Goal: Task Accomplishment & Management: Use online tool/utility

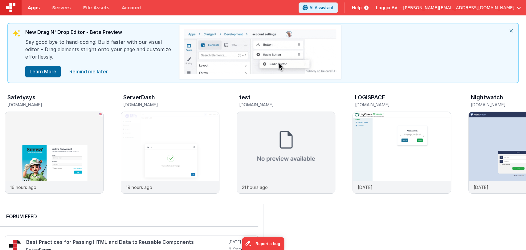
click at [32, 6] on span "Apps" at bounding box center [34, 8] width 12 height 6
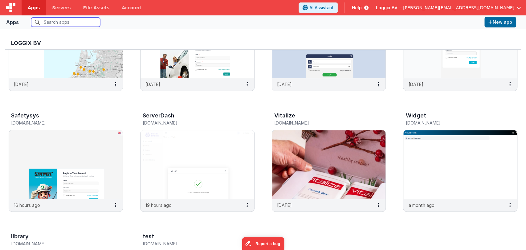
scroll to position [192, 0]
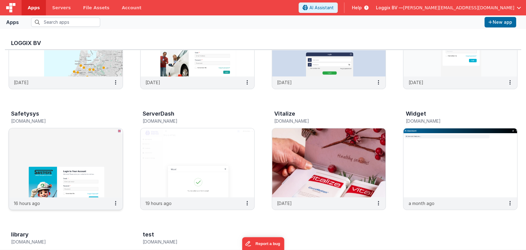
click at [89, 142] on img at bounding box center [66, 162] width 114 height 69
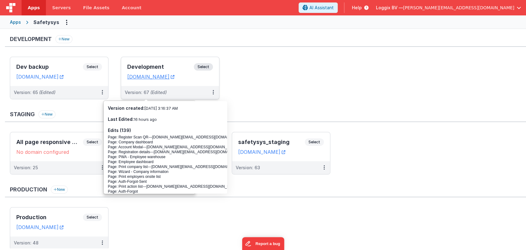
click at [135, 64] on h3 "Development" at bounding box center [160, 67] width 67 height 6
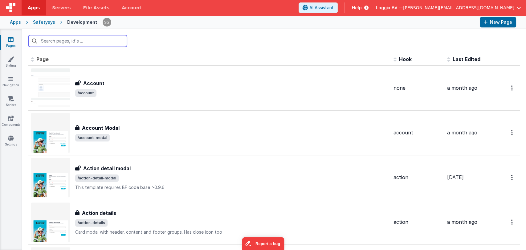
click at [71, 40] on input "text" at bounding box center [77, 41] width 99 height 12
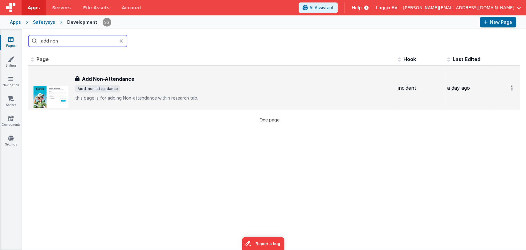
type input "add non"
click at [124, 76] on h3 "Add Non-Attendance" at bounding box center [108, 78] width 52 height 7
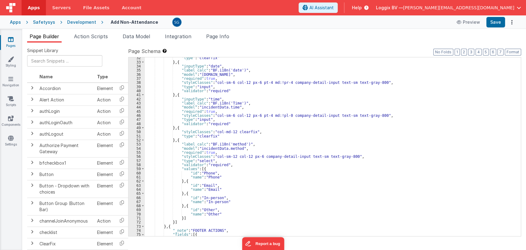
scroll to position [153, 0]
click at [352, 157] on div ""type" : "clearfix" } , { "inputType" : "date" , "label_calc" : "BF.i18n('date'…" at bounding box center [330, 149] width 371 height 187
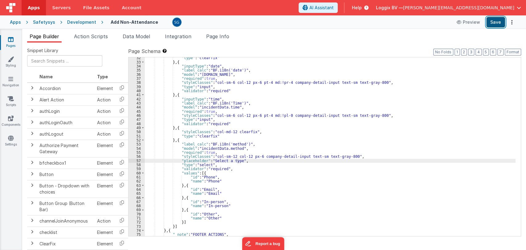
click at [493, 19] on button "Save" at bounding box center [496, 22] width 19 height 10
click at [10, 43] on link "Pages" at bounding box center [11, 42] width 22 height 12
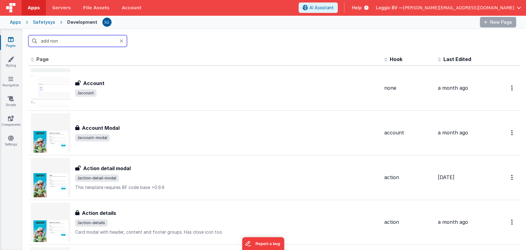
click at [92, 41] on input "add non" at bounding box center [77, 41] width 99 height 12
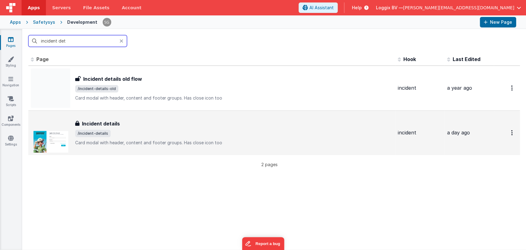
type input "incident det"
click at [116, 132] on span "/incident-details" at bounding box center [234, 133] width 318 height 7
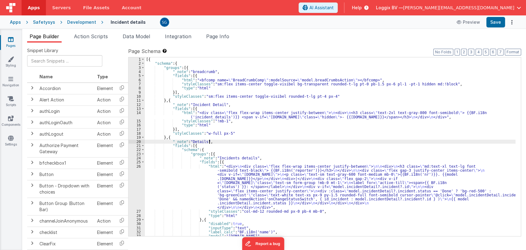
click at [274, 142] on div "[{ "schema" : { "groups" : [{ "_note" : "breadcrumb" , "fields" : [{ "html" : "…" at bounding box center [330, 150] width 371 height 187
click at [269, 139] on div "[{ "schema" : { "groups" : [{ "_note" : "breadcrumb" , "fields" : [{ "html" : "…" at bounding box center [330, 150] width 371 height 187
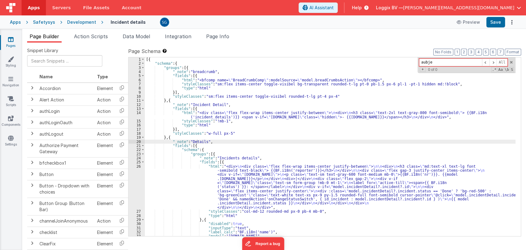
type input "aubj"
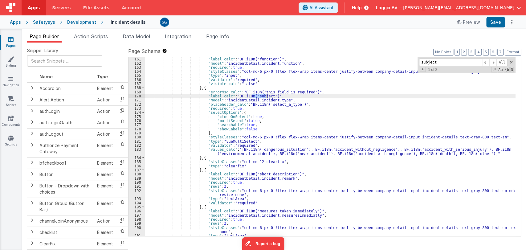
scroll to position [707, 0]
type input "subject"
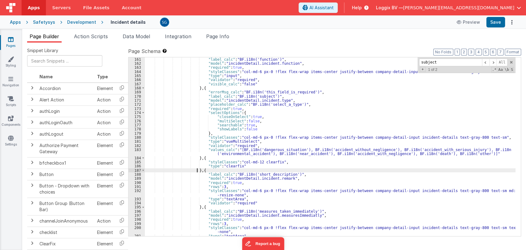
click at [197, 168] on div ""label_calc" : "BF.i18n('function')" , "model" : "incidentDetail.incident.funct…" at bounding box center [330, 150] width 371 height 187
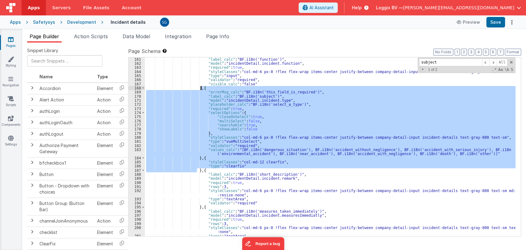
drag, startPoint x: 197, startPoint y: 168, endPoint x: 201, endPoint y: 88, distance: 80.3
click at [201, 88] on div ""label_calc" : "BF.i18n('function')" , "model" : "incidentDetail.incident.funct…" at bounding box center [330, 150] width 371 height 187
click at [10, 42] on icon at bounding box center [11, 39] width 6 height 6
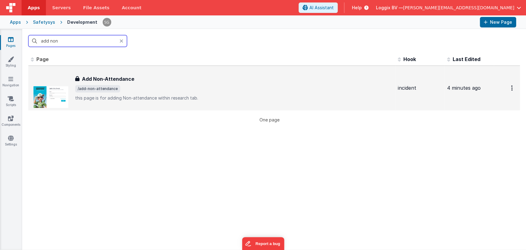
type input "add non"
click at [126, 86] on span "/add-non-attendance" at bounding box center [234, 88] width 318 height 7
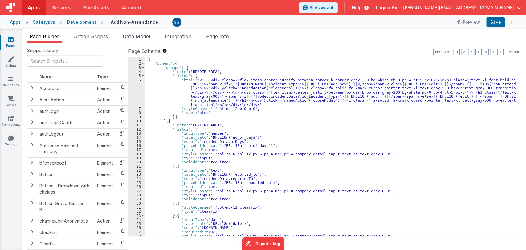
click at [251, 146] on div "[{ "schema" : { "groups" : [{ "_note" : "HEADER AREA" , "fields" : [{ "html" : …" at bounding box center [330, 150] width 371 height 187
click at [275, 147] on div "[{ "schema" : { "groups" : [{ "_note" : "HEADER AREA" , "fields" : [{ "html" : …" at bounding box center [330, 150] width 371 height 187
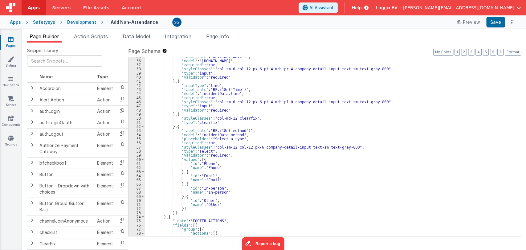
scroll to position [167, 0]
click at [142, 126] on span at bounding box center [142, 127] width 3 height 4
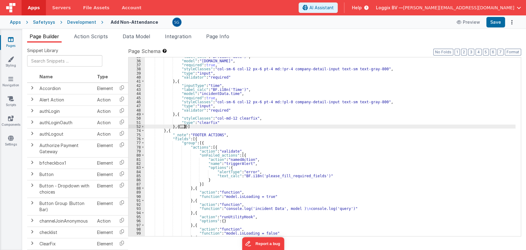
click at [186, 125] on div ""label_calc" : "BF.i18n('date')" , "model" : "incidentData.date" , "required" :…" at bounding box center [330, 148] width 371 height 187
click at [186, 127] on div ""label_calc" : "BF.i18n('date')" , "model" : "incidentData.date" , "required" :…" at bounding box center [330, 148] width 371 height 187
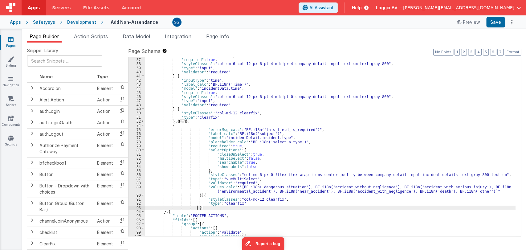
scroll to position [172, 0]
click at [516, 53] on button "Format" at bounding box center [513, 52] width 16 height 7
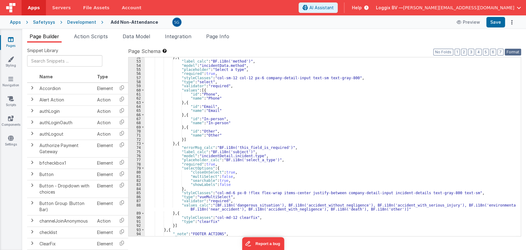
scroll to position [236, 0]
click at [201, 152] on div "} , { "label_calc" : "BF.i18n('method')" , "model" : "incidentData.method" , "p…" at bounding box center [330, 148] width 371 height 187
click at [237, 150] on div "} , { "label_calc" : "BF.i18n('method')" , "model" : "incidentData.method" , "p…" at bounding box center [330, 148] width 371 height 187
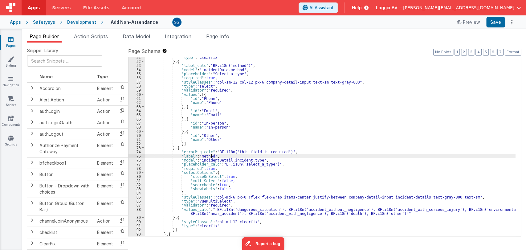
scroll to position [231, 0]
click at [251, 158] on div ""type" : "clearfix" } , { "label_calc" : "BF.i18n('method')" , "model" : "incid…" at bounding box center [330, 149] width 371 height 187
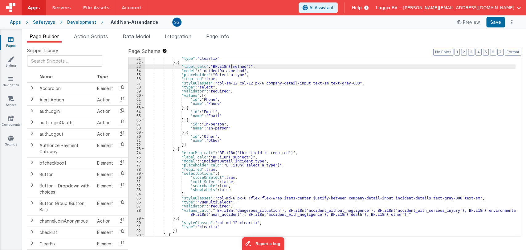
click at [232, 65] on div ""type" : "clearfix" } , { "label_calc" : "BF.i18n('method')" , "model" : "incid…" at bounding box center [330, 149] width 371 height 187
click at [232, 65] on div ""type" : "clearfix" } , { "label_calc" : "BF.i18n('method')" , "model" : "incid…" at bounding box center [330, 146] width 371 height 179
click at [232, 65] on div ""type" : "clearfix" } , { "label_calc" : "BF.i18n('method')" , "model" : "incid…" at bounding box center [330, 149] width 371 height 187
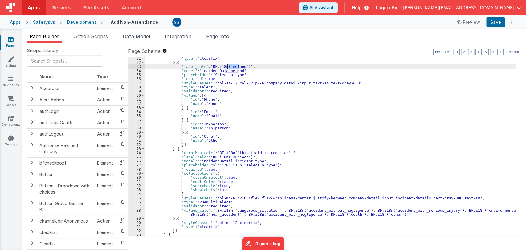
click at [237, 156] on div ""type" : "clearfix" } , { "label_calc" : "BF.i18n('method')" , "model" : "incid…" at bounding box center [330, 149] width 371 height 187
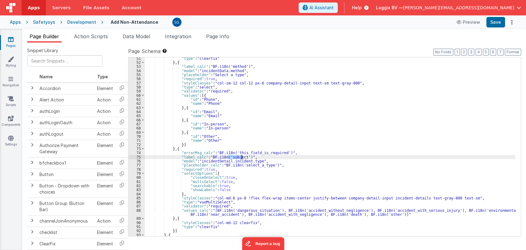
click at [237, 156] on div ""type" : "clearfix" } , { "label_calc" : "BF.i18n('method')" , "model" : "incid…" at bounding box center [330, 149] width 371 height 187
click at [262, 161] on div ""type" : "clearfix" } , { "label_calc" : "BF.i18n('method')" , "model" : "incid…" at bounding box center [330, 149] width 371 height 187
drag, startPoint x: 199, startPoint y: 70, endPoint x: 237, endPoint y: 69, distance: 38.2
click at [237, 69] on div ""type" : "clearfix" } , { "label_calc" : "BF.i18n('method')" , "model" : "incid…" at bounding box center [330, 149] width 371 height 187
click at [256, 161] on div ""type" : "clearfix" } , { "label_calc" : "BF.i18n('method')" , "model" : "incid…" at bounding box center [330, 149] width 371 height 187
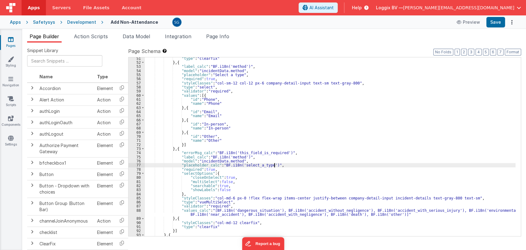
click at [282, 164] on div ""type" : "clearfix" } , { "label_calc" : "BF.i18n('method')" , "model" : "incid…" at bounding box center [330, 149] width 371 height 187
click at [213, 164] on div ""type" : "clearfix" } , { "label_calc" : "BF.i18n('method')" , "model" : "incid…" at bounding box center [330, 149] width 371 height 187
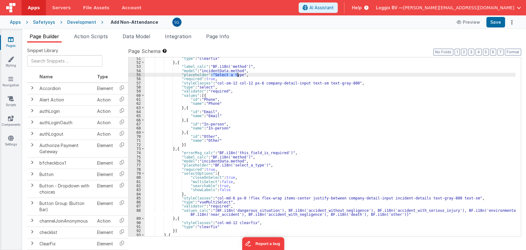
drag, startPoint x: 211, startPoint y: 74, endPoint x: 238, endPoint y: 75, distance: 27.2
click at [238, 75] on div ""type" : "clearfix" } , { "label_calc" : "BF.i18n('method')" , "model" : "incid…" at bounding box center [330, 149] width 371 height 187
click at [260, 165] on div ""type" : "clearfix" } , { "label_calc" : "BF.i18n('method')" , "model" : "incid…" at bounding box center [330, 149] width 371 height 187
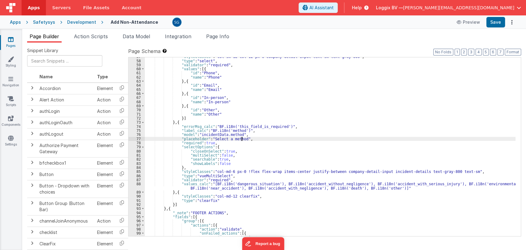
scroll to position [257, 0]
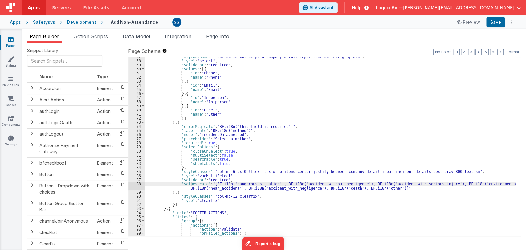
click at [192, 183] on div ""styleClasses" : "col-sm-12 col-12 px-6 company-detail-input text-sm text-gray-…" at bounding box center [330, 148] width 371 height 187
click at [192, 185] on div ""styleClasses" : "col-sm-12 col-12 px-6 company-detail-input text-sm text-gray-…" at bounding box center [330, 148] width 371 height 187
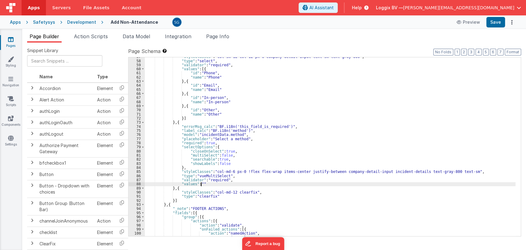
click at [201, 184] on div ""styleClasses" : "col-sm-12 col-12 px-6 company-detail-input text-sm text-gray-…" at bounding box center [330, 148] width 371 height 187
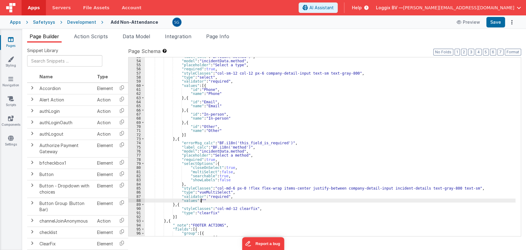
scroll to position [241, 0]
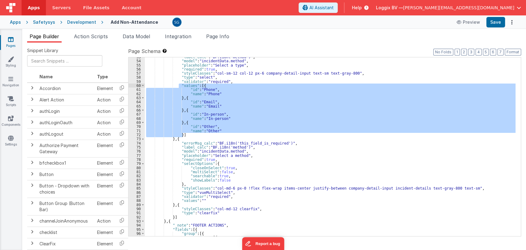
drag, startPoint x: 183, startPoint y: 134, endPoint x: 178, endPoint y: 86, distance: 48.4
click at [178, 86] on div ""label_calc" : "BF.i18n('method')" , "model" : "incidentData.method" , "placeho…" at bounding box center [330, 148] width 371 height 187
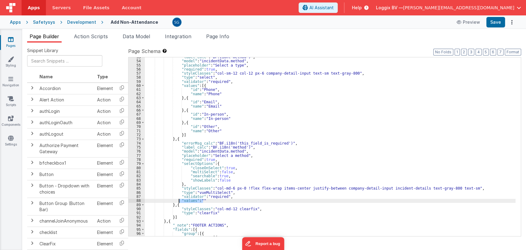
drag, startPoint x: 206, startPoint y: 199, endPoint x: 178, endPoint y: 199, distance: 28.1
click at [178, 199] on div ""label_calc" : "BF.i18n('method')" , "model" : "incidentData.method" , "placeho…" at bounding box center [330, 148] width 371 height 187
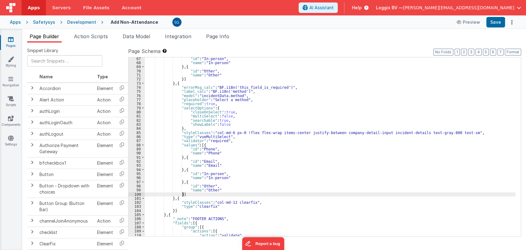
scroll to position [297, 0]
click at [513, 51] on button "Format" at bounding box center [513, 52] width 16 height 7
click at [499, 21] on button "Save" at bounding box center [496, 22] width 19 height 10
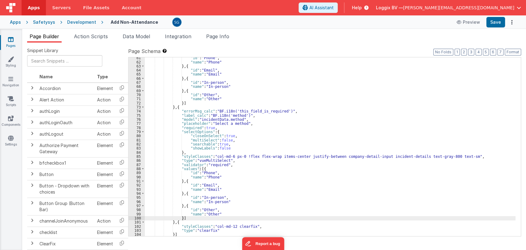
scroll to position [273, 0]
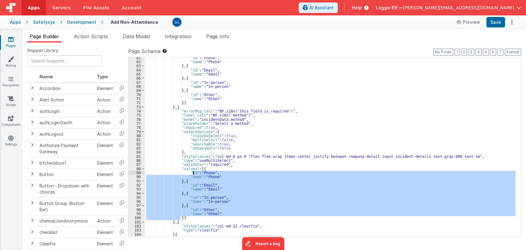
drag, startPoint x: 180, startPoint y: 217, endPoint x: 193, endPoint y: 174, distance: 45.2
click at [193, 174] on div ""id" : "Phone" , "name" : "Phone" } , { "id" : "Email" , "name" : "Email" } , {…" at bounding box center [330, 149] width 371 height 187
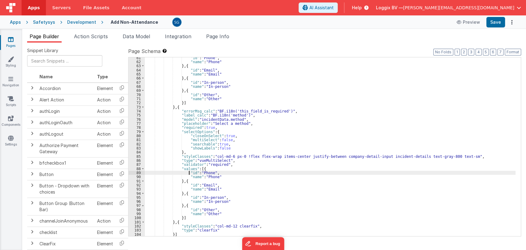
click at [181, 217] on div ""id" : "Phone" , "name" : "Phone" } , { "id" : "Email" , "name" : "Email" } , {…" at bounding box center [330, 149] width 371 height 187
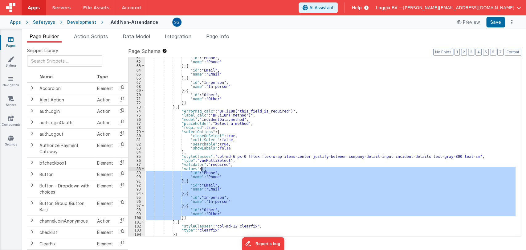
drag, startPoint x: 180, startPoint y: 217, endPoint x: 200, endPoint y: 169, distance: 51.5
click at [200, 169] on div ""id" : "Phone" , "name" : "Phone" } , { "id" : "Email" , "name" : "Email" } , {…" at bounding box center [330, 149] width 371 height 187
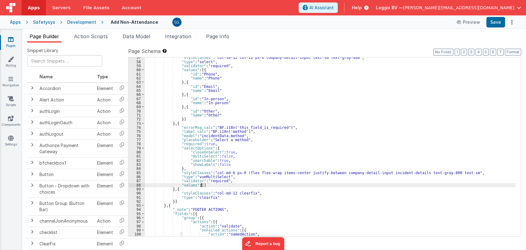
scroll to position [257, 0]
click at [211, 80] on div ""styleClasses" : "col-sm-12 col-12 px-6 company-detail-input text-sm text-gray-…" at bounding box center [330, 149] width 371 height 187
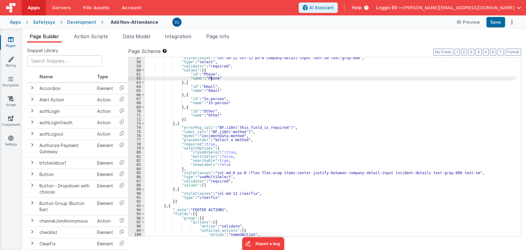
click at [211, 80] on div ""styleClasses" : "col-sm-12 col-12 px-6 company-detail-input text-sm text-gray-…" at bounding box center [330, 149] width 371 height 187
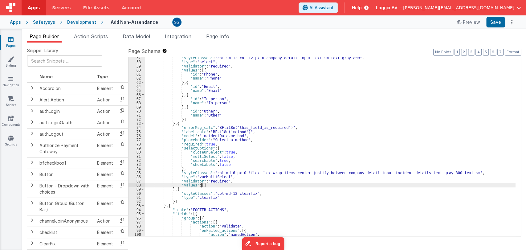
click at [201, 186] on div ""styleClasses" : "col-sm-12 col-12 px-6 company-detail-input text-sm text-gray-…" at bounding box center [330, 149] width 371 height 187
click at [205, 184] on div ""styleClasses" : "col-sm-12 col-12 px-6 company-detail-input text-sm text-gray-…" at bounding box center [330, 149] width 371 height 187
click at [225, 187] on div ""styleClasses" : "col-sm-12 col-12 px-6 company-detail-input text-sm text-gray-…" at bounding box center [330, 149] width 371 height 187
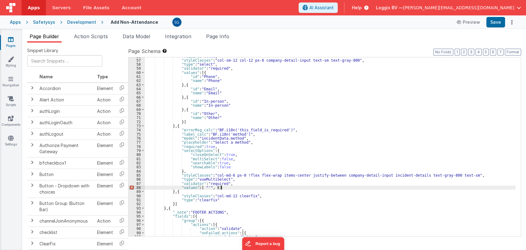
scroll to position [254, 0]
click at [198, 188] on div ""required" : true , "styleClasses" : "col-sm-12 col-12 px-6 company-detail-inpu…" at bounding box center [330, 147] width 371 height 187
click at [256, 186] on div ""required" : true , "styleClasses" : "col-sm-12 col-12 px-6 company-detail-inpu…" at bounding box center [330, 147] width 371 height 187
click at [220, 188] on div ""required" : true , "styleClasses" : "col-sm-12 col-12 px-6 company-detail-inpu…" at bounding box center [330, 147] width 371 height 187
click at [497, 21] on button "Save" at bounding box center [496, 22] width 19 height 10
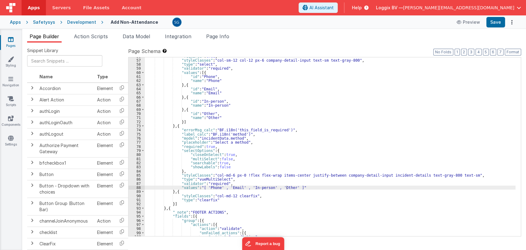
click at [207, 188] on div ""required" : true , "styleClasses" : "col-sm-12 col-12 px-6 company-detail-inpu…" at bounding box center [330, 147] width 371 height 187
click at [496, 22] on button "Save" at bounding box center [496, 22] width 19 height 10
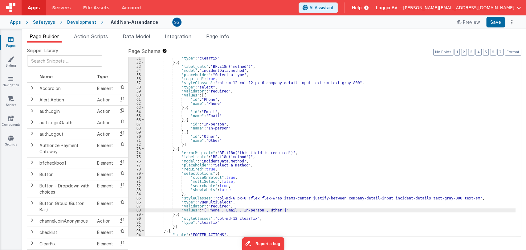
scroll to position [232, 0]
click at [193, 209] on div ""type" : "clearfix" } , { "label_calc" : "BF.i18n('method')" , "model" : "incid…" at bounding box center [330, 149] width 371 height 187
click at [291, 210] on div ""type" : "clearfix" } , { "label_calc" : "BF.i18n('method')" , "model" : "incid…" at bounding box center [330, 149] width 371 height 187
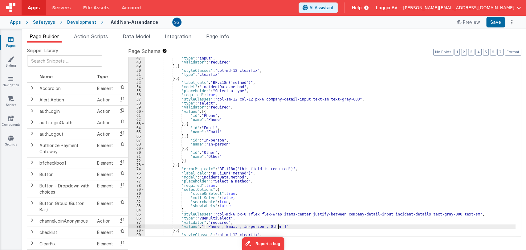
scroll to position [215, 0]
click at [192, 227] on div ""type" : "input" , "validator" : "required" } , { "styleClasses" : "col-md-12 c…" at bounding box center [330, 149] width 371 height 187
click at [491, 26] on button "Save" at bounding box center [496, 22] width 19 height 10
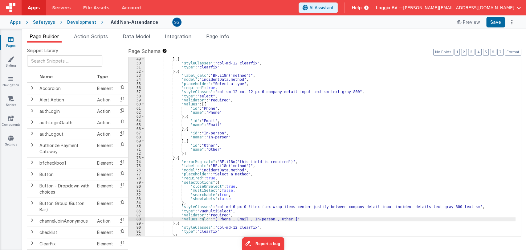
scroll to position [222, 0]
drag, startPoint x: 294, startPoint y: 218, endPoint x: 179, endPoint y: 219, distance: 114.7
click at [179, 219] on div "} , { "styleClasses" : "col-md-12 clearfix" , "type" : "clearfix" } , { "label_…" at bounding box center [330, 150] width 371 height 187
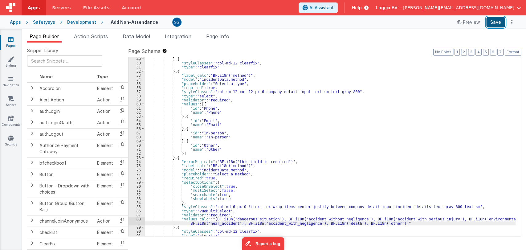
click at [495, 24] on button "Save" at bounding box center [496, 22] width 19 height 10
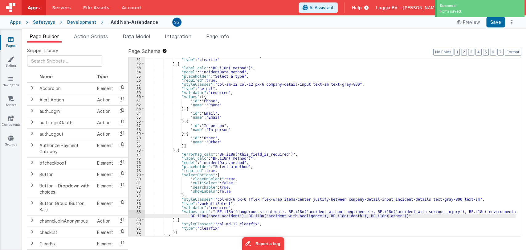
scroll to position [230, 0]
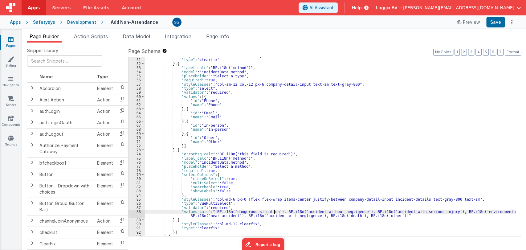
click at [273, 210] on div ""styleClasses" : "col-md-12 clearfix" , "type" : "clearfix" } , { "label_calc" …" at bounding box center [330, 147] width 371 height 187
click at [493, 24] on button "Save" at bounding box center [496, 22] width 19 height 10
click at [214, 211] on div ""styleClasses" : "col-md-12 clearfix" , "type" : "clearfix" } , { "label_calc" …" at bounding box center [330, 147] width 371 height 187
click at [491, 23] on button "Save" at bounding box center [496, 22] width 19 height 10
click at [230, 212] on div ""styleClasses" : "col-md-12 clearfix" , "type" : "clearfix" } , { "label_calc" …" at bounding box center [330, 147] width 371 height 187
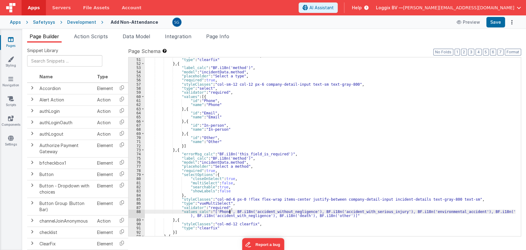
click at [232, 211] on div ""styleClasses" : "col-md-12 clearfix" , "type" : "clearfix" } , { "label_calc" …" at bounding box center [330, 147] width 371 height 187
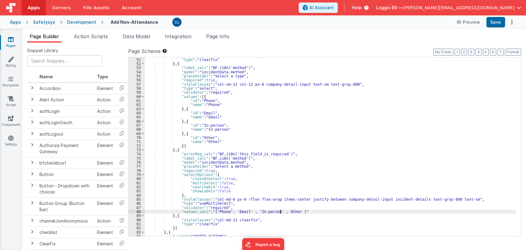
click at [280, 212] on div ""styleClasses" : "col-md-12 clearfix" , "type" : "clearfix" } , { "label_calc" …" at bounding box center [330, 147] width 371 height 187
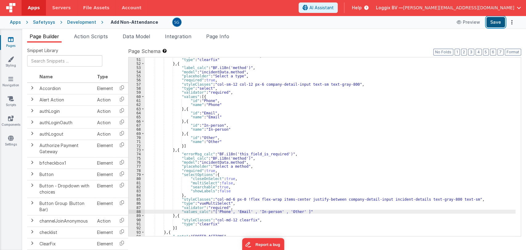
click at [495, 24] on button "Save" at bounding box center [496, 22] width 19 height 10
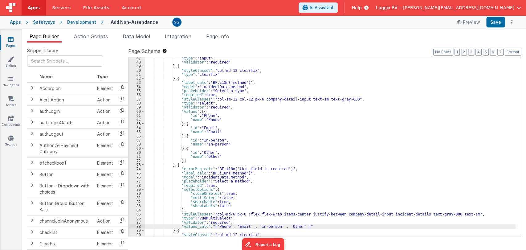
scroll to position [215, 0]
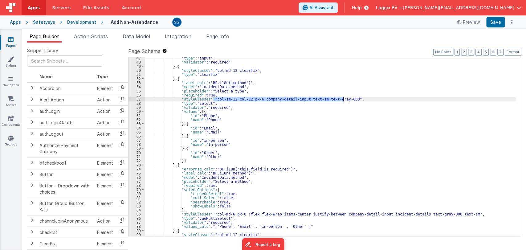
drag, startPoint x: 213, startPoint y: 99, endPoint x: 343, endPoint y: 99, distance: 129.8
click at [343, 99] on div ""type" : "input" , "validator" : "required" } , { "styleClasses" : "col-md-12 c…" at bounding box center [330, 149] width 371 height 187
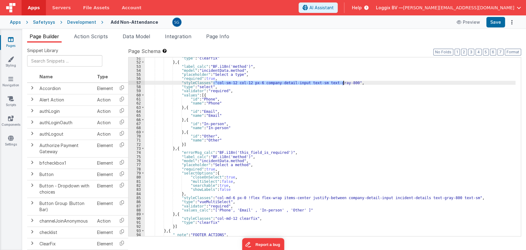
scroll to position [232, 0]
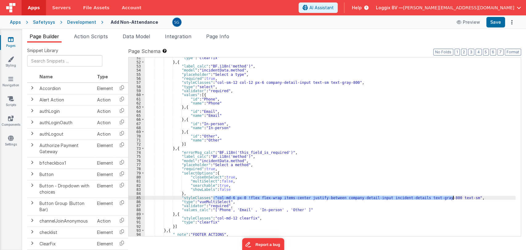
drag, startPoint x: 214, startPoint y: 198, endPoint x: 454, endPoint y: 197, distance: 240.5
click at [454, 197] on div ""type" : "clearfix" } , { "label_calc" : "BF.i18n('method')" , "model" : "incid…" at bounding box center [330, 149] width 371 height 187
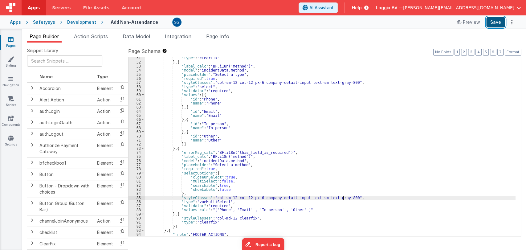
click at [492, 23] on button "Save" at bounding box center [496, 22] width 19 height 10
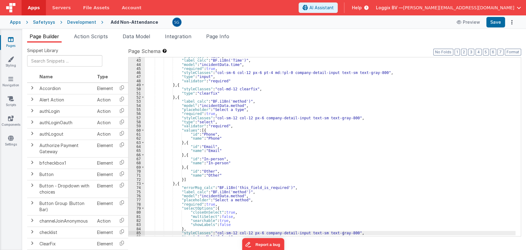
scroll to position [196, 0]
click at [142, 96] on span at bounding box center [142, 97] width 3 height 4
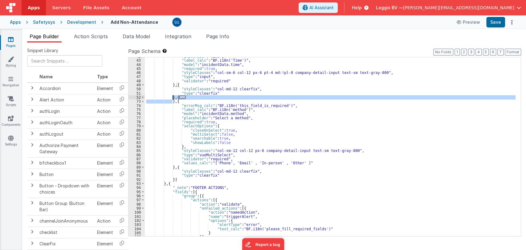
drag, startPoint x: 172, startPoint y: 101, endPoint x: 172, endPoint y: 97, distance: 4.6
click at [172, 97] on div ""inputType" : "time" , "label_calc" : "BF.i18n('Time')" , "model" : "incidentDa…" at bounding box center [330, 147] width 371 height 187
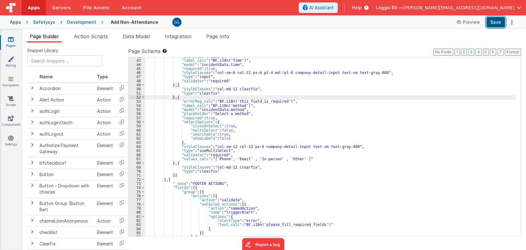
click at [496, 21] on button "Save" at bounding box center [496, 22] width 19 height 10
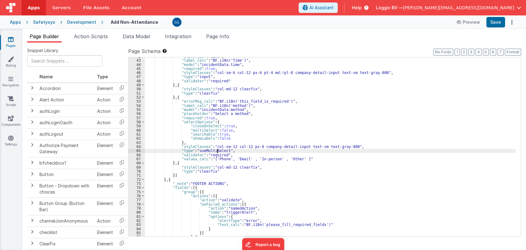
click at [218, 150] on div ""inputType" : "time" , "label_calc" : "BF.i18n('Time')" , "model" : "incidentDa…" at bounding box center [330, 147] width 371 height 187
drag, startPoint x: 501, startPoint y: 24, endPoint x: 403, endPoint y: 55, distance: 102.0
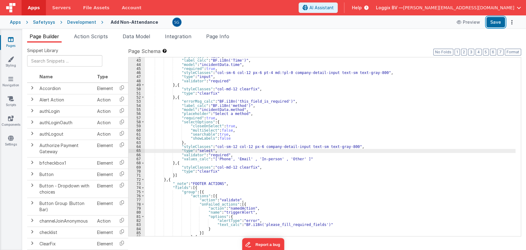
click at [501, 24] on button "Save" at bounding box center [496, 22] width 19 height 10
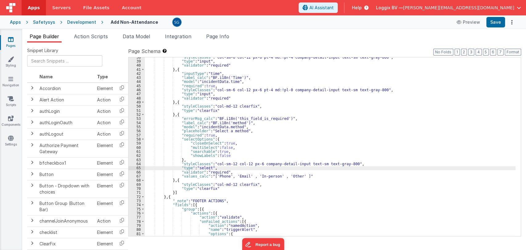
scroll to position [179, 0]
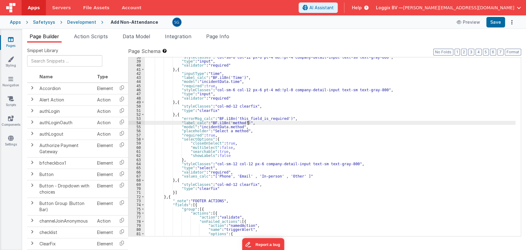
click at [319, 125] on div ""styleClasses" : "col-sm-6 col-12 px-6 pt-4 md:!pr-4 company-detail-input text-…" at bounding box center [330, 148] width 371 height 187
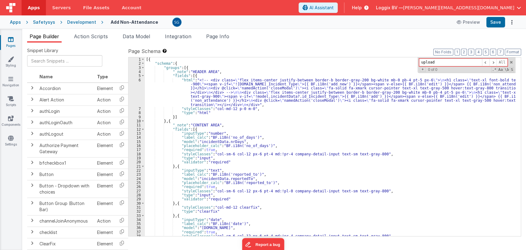
scroll to position [0, 0]
type input "upload"
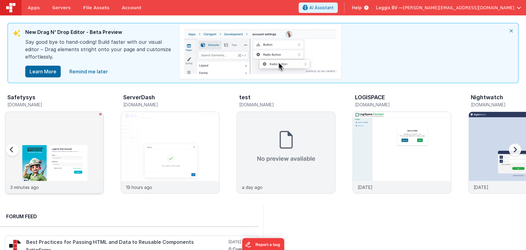
click at [69, 145] on img at bounding box center [54, 161] width 98 height 98
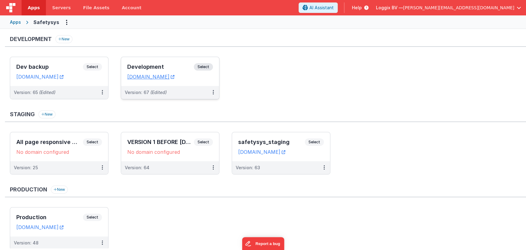
click at [143, 61] on div "Development Select URLs [DOMAIN_NAME]" at bounding box center [170, 71] width 98 height 29
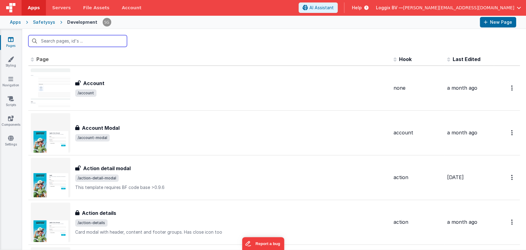
click at [70, 40] on input "text" at bounding box center [77, 41] width 99 height 12
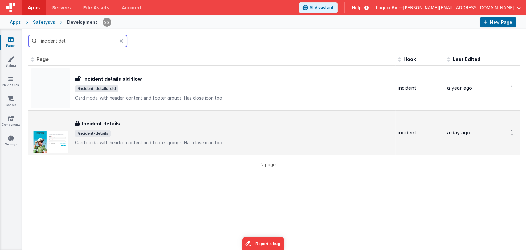
type input "incident det"
click at [124, 136] on span "/incident-details" at bounding box center [234, 133] width 318 height 7
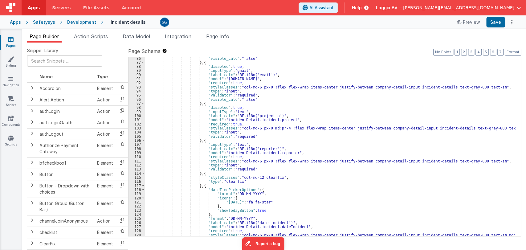
scroll to position [396, 0]
click at [295, 173] on div ""visible_calc" : "false" } , { "disabled" : true , "inputType" : "gmail" , "lab…" at bounding box center [330, 149] width 371 height 187
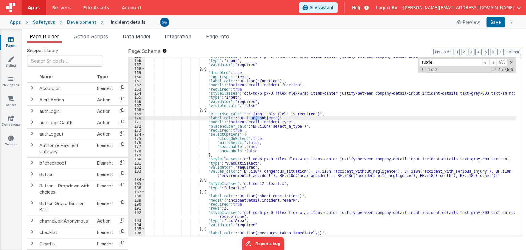
scroll to position [686, 0]
type input "subje"
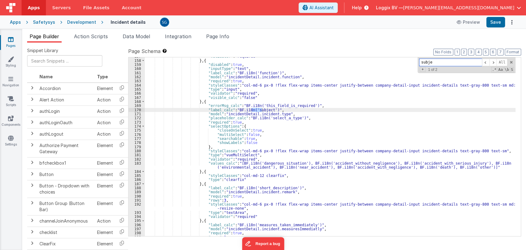
scroll to position [693, 0]
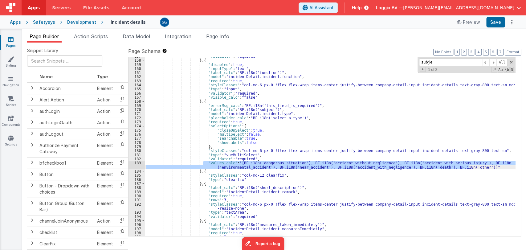
drag, startPoint x: 203, startPoint y: 162, endPoint x: 478, endPoint y: 168, distance: 275.7
click at [478, 168] on div ""validator" : "required" } , { "disabled" : true , "inputType" : "text" , "labe…" at bounding box center [330, 147] width 371 height 187
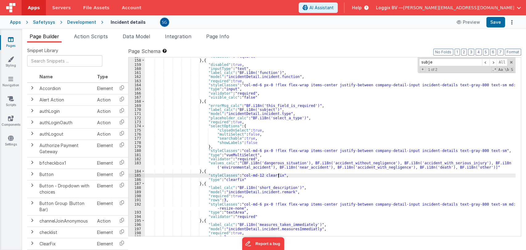
click at [294, 177] on div ""validator" : "required" } , { "disabled" : true , "inputType" : "text" , "labe…" at bounding box center [330, 147] width 371 height 187
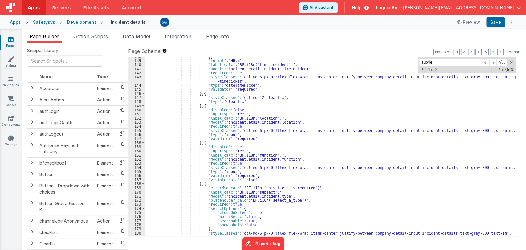
scroll to position [609, 0]
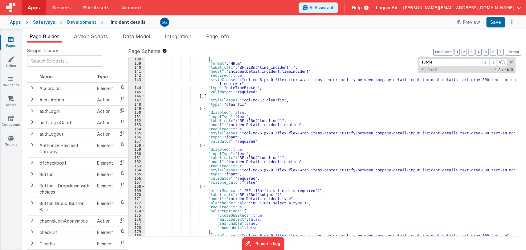
click at [12, 40] on icon at bounding box center [11, 39] width 6 height 6
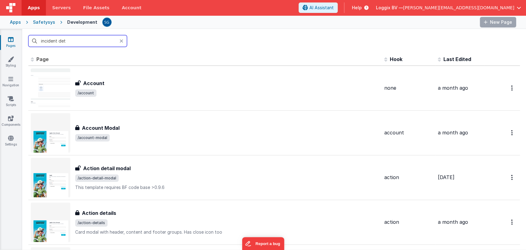
click at [81, 38] on input "incident det" at bounding box center [77, 41] width 99 height 12
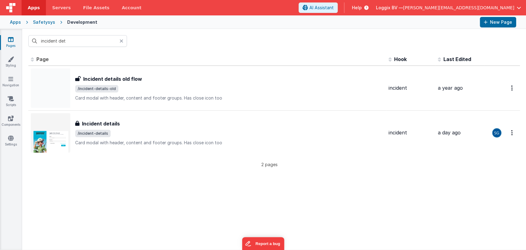
click at [122, 41] on icon at bounding box center [122, 41] width 4 height 5
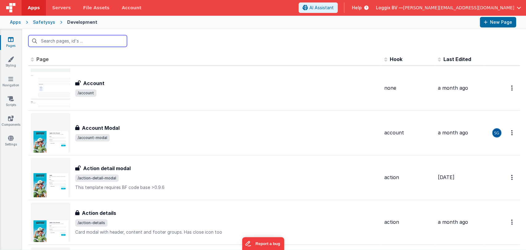
click at [91, 39] on input "text" at bounding box center [77, 41] width 99 height 12
click at [69, 40] on input "text" at bounding box center [77, 41] width 99 height 12
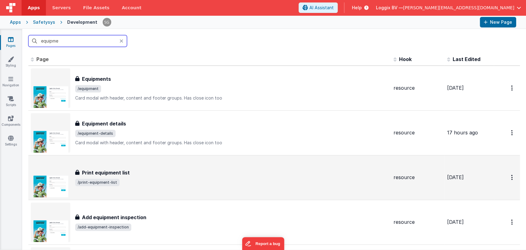
scroll to position [61, 0]
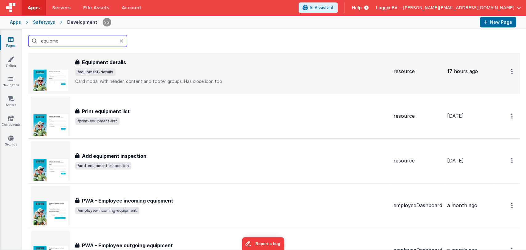
type input "equipme"
click at [146, 79] on p "Card modal with header, content and footer groups.Has close icon too" at bounding box center [232, 81] width 314 height 6
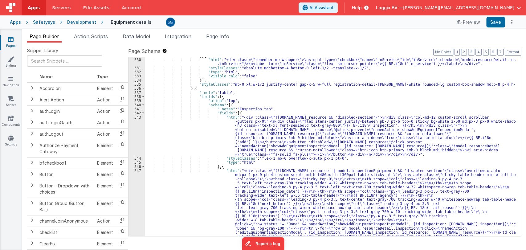
scroll to position [1590, 0]
click at [137, 117] on div "343" at bounding box center [137, 135] width 16 height 41
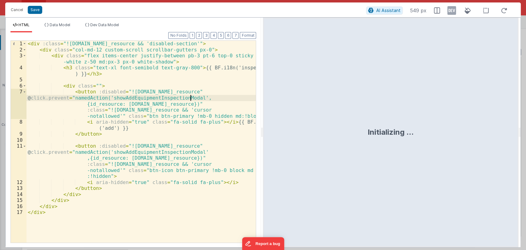
click at [191, 97] on div "< div :class = "![DOMAIN_NAME]_resource && 'disabled-section'" > < div class = …" at bounding box center [142, 148] width 230 height 214
click at [191, 96] on div "< div :class = "![DOMAIN_NAME]_resource && 'disabled-section'" > < div class = …" at bounding box center [142, 148] width 230 height 214
click at [191, 95] on div "< div :class = "![DOMAIN_NAME]_resource && 'disabled-section'" > < div class = …" at bounding box center [142, 148] width 230 height 214
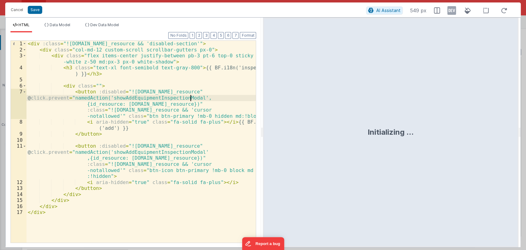
click at [191, 95] on div "< div :class = "![DOMAIN_NAME]_resource && 'disabled-section'" > < div class = …" at bounding box center [142, 148] width 230 height 214
click at [21, 9] on button "Cancel" at bounding box center [17, 10] width 18 height 9
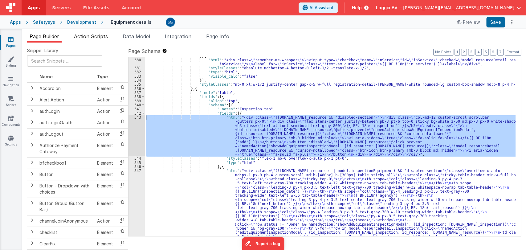
click at [81, 35] on span "Action Scripts" at bounding box center [91, 36] width 34 height 6
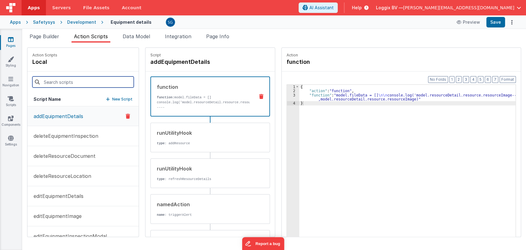
click at [79, 80] on input at bounding box center [82, 81] width 101 height 11
paste input "showAddEquipmentInspectionModal"
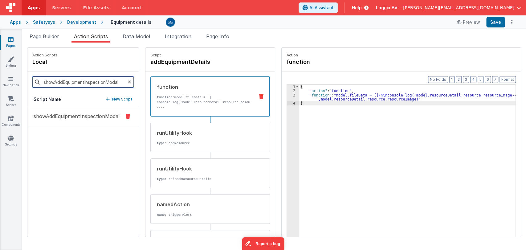
type input "showAddEquipmentInspectionModal"
click at [73, 118] on p "showAddEquipmentInspectionModal" at bounding box center [75, 116] width 90 height 7
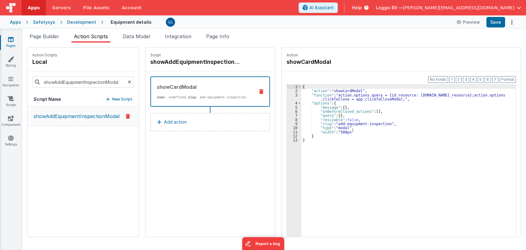
click at [7, 38] on link "Pages" at bounding box center [11, 42] width 22 height 12
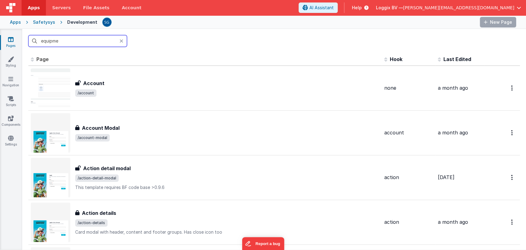
click at [58, 42] on input "equipme" at bounding box center [77, 41] width 99 height 12
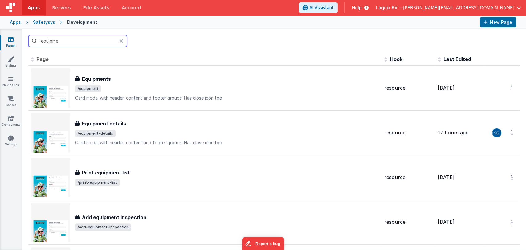
click at [41, 41] on input "equipme" at bounding box center [77, 41] width 99 height 12
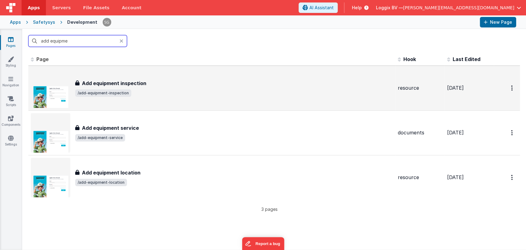
type input "add equipme"
click at [143, 99] on div "Add equipment inspection Add equipment inspection /add-equipment-inspection" at bounding box center [212, 87] width 362 height 39
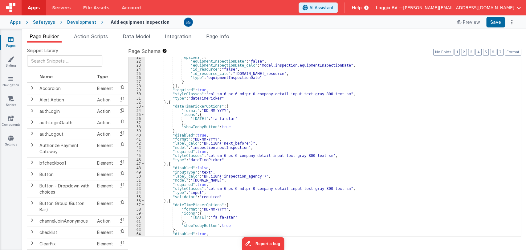
scroll to position [123, 0]
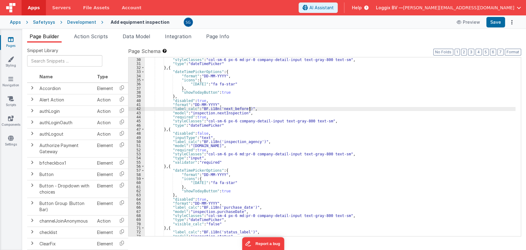
click at [251, 108] on div ""required" : true , "styleClasses" : "col-sm-6 px-6 md:pr-0 company-detail-inpu…" at bounding box center [330, 146] width 371 height 187
click at [270, 83] on div ""required" : true , "styleClasses" : "col-sm-6 px-6 md:pr-0 company-detail-inpu…" at bounding box center [330, 146] width 371 height 187
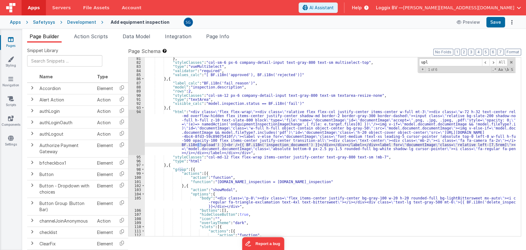
scroll to position [334, 0]
type input "upload"
click at [215, 148] on div "} , "styleClasses" : "col-sm-6 px-6 company-detail-input text-gray-800 text-sm …" at bounding box center [330, 151] width 371 height 191
click at [141, 111] on div "94" at bounding box center [137, 132] width 16 height 45
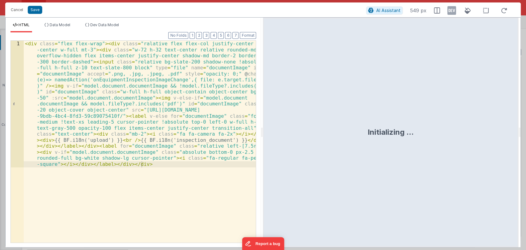
click at [263, 132] on div "Initializing ..." at bounding box center [391, 133] width 256 height 230
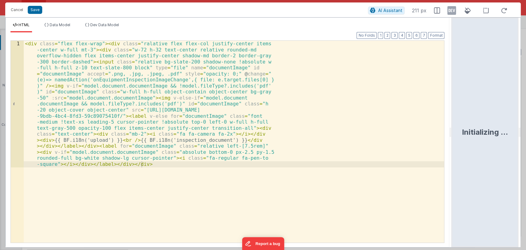
drag, startPoint x: 262, startPoint y: 132, endPoint x: 453, endPoint y: 131, distance: 190.2
click at [453, 131] on html "Cancel Save AI Assistant 211 px HTML Data Model Dev Data Model Format 7 6 5 4 3…" at bounding box center [263, 125] width 526 height 250
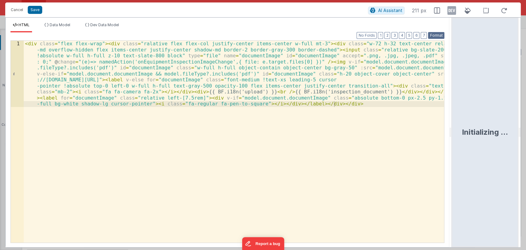
click at [433, 34] on button "Format" at bounding box center [436, 35] width 16 height 7
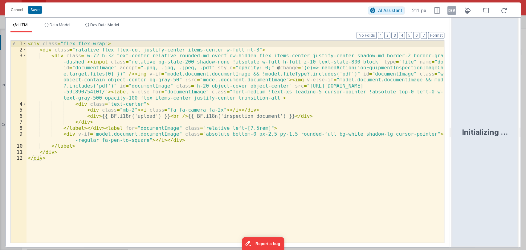
click at [154, 101] on div "< div class = "flex flex-wrap" > < div class = "ralative flex flex-col justify-…" at bounding box center [236, 148] width 418 height 214
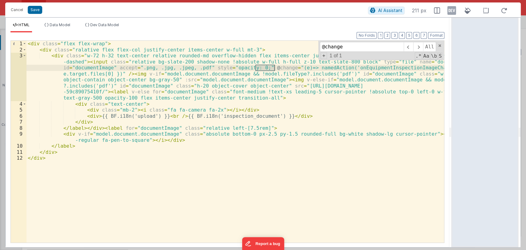
type input "@change"
click at [359, 66] on div "< div class = "flex flex-wrap" > < div class = "ralative flex flex-col justify-…" at bounding box center [236, 148] width 418 height 214
click at [15, 10] on button "Cancel" at bounding box center [17, 10] width 18 height 9
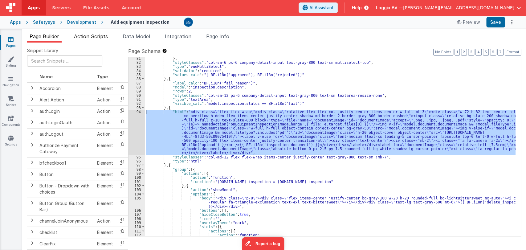
click at [95, 37] on span "Action Scripts" at bounding box center [91, 36] width 34 height 6
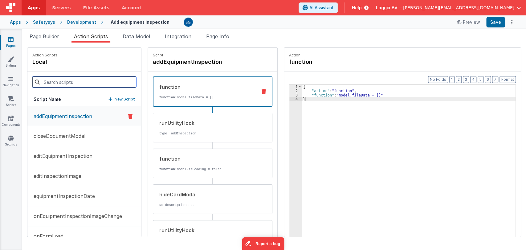
click at [76, 84] on input at bounding box center [84, 81] width 104 height 11
paste input "onEquipmentInspectionImageChange"
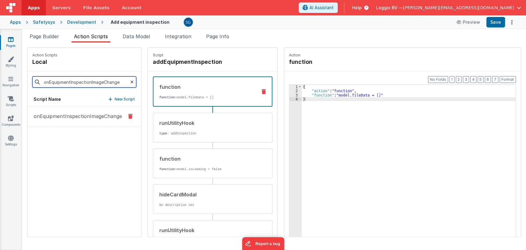
type input "onEquipmentInspectionImageChange"
click at [62, 113] on p "onEquipmentInspectionImageChange" at bounding box center [76, 116] width 92 height 7
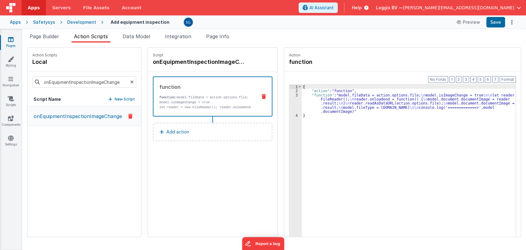
click at [318, 104] on div "{ "action" : "function" , "function" : "model.fileData = action.options.file; \…" at bounding box center [409, 174] width 215 height 179
click at [294, 94] on div "3" at bounding box center [296, 103] width 12 height 21
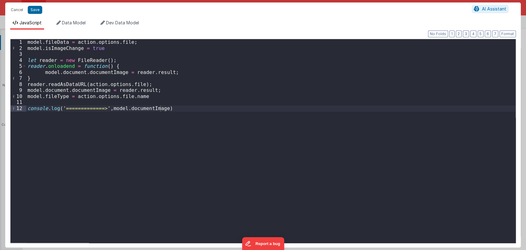
click at [171, 107] on div "model . fileData = action . options . file ; model . isImageChange = true let r…" at bounding box center [271, 147] width 490 height 216
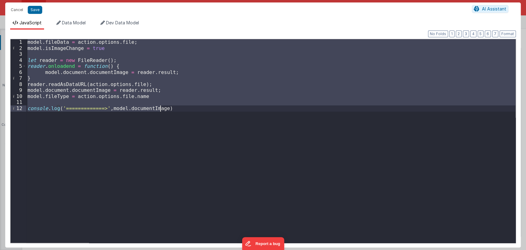
click at [179, 107] on div "model . fileData = action . options . file ; model . isImageChange = true let r…" at bounding box center [271, 141] width 490 height 204
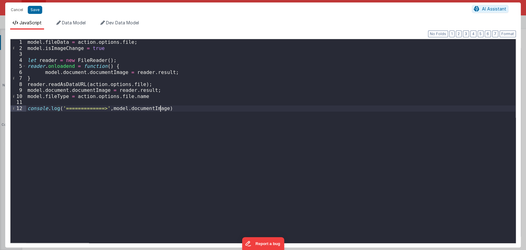
click at [179, 107] on div "model . fileData = action . options . file ; model . isImageChange = true let r…" at bounding box center [271, 147] width 490 height 216
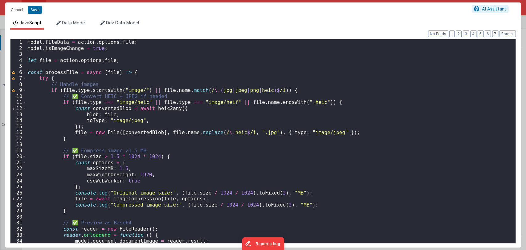
scroll to position [0, 0]
click at [39, 11] on button "Save" at bounding box center [35, 10] width 14 height 8
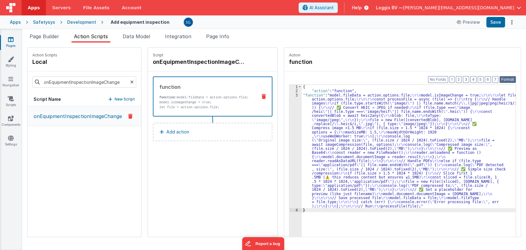
click at [509, 77] on button "Format" at bounding box center [508, 79] width 16 height 7
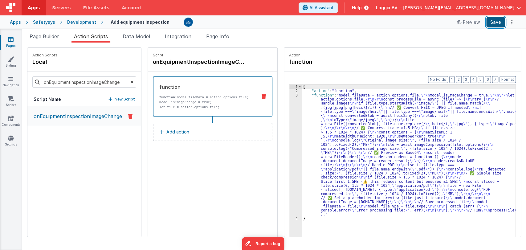
click at [498, 22] on button "Save" at bounding box center [496, 22] width 19 height 10
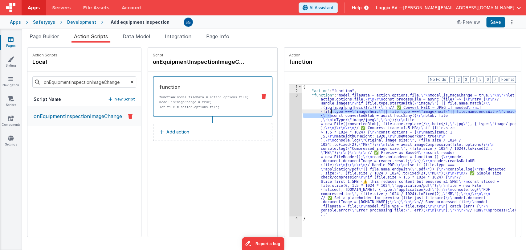
click at [330, 113] on div "{ "action" : "function" , "function" : "model.fileData = action.options.file; \…" at bounding box center [409, 174] width 215 height 179
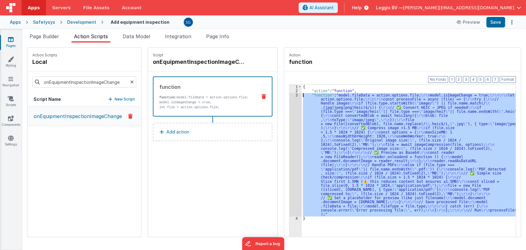
click at [294, 94] on div "3" at bounding box center [296, 154] width 12 height 123
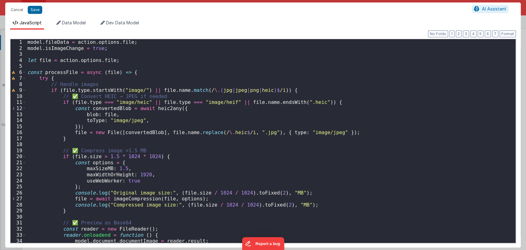
click at [112, 156] on div "model . fileData = action . options . file ; model . isImageChange = true ; let…" at bounding box center [268, 147] width 484 height 216
click at [127, 152] on div "model . fileData = action . options . file ; model . isImageChange = true ; let…" at bounding box center [268, 147] width 484 height 216
click at [141, 151] on div "model . fileData = action . options . file ; model . isImageChange = true ; let…" at bounding box center [268, 147] width 484 height 216
click at [144, 150] on div "model . fileData = action . options . file ; model . isImageChange = true ; let…" at bounding box center [268, 147] width 484 height 216
drag, startPoint x: 86, startPoint y: 150, endPoint x: 69, endPoint y: 152, distance: 17.4
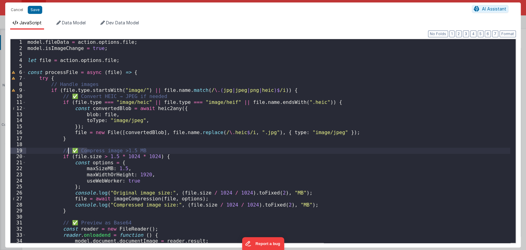
click at [69, 152] on div "model . fileData = action . options . file ; model . isImageChange = true ; let…" at bounding box center [268, 147] width 484 height 216
click at [124, 151] on div "model . fileData = action . options . file ; model . isImageChange = true ; let…" at bounding box center [268, 147] width 484 height 216
click at [112, 158] on div "model . fileData = action . options . file ; model . isImageChange = true ; let…" at bounding box center [268, 147] width 484 height 216
click at [125, 150] on div "model . fileData = action . options . file ; model . isImageChange = true ; let…" at bounding box center [268, 147] width 484 height 216
click at [111, 156] on div "model . fileData = action . options . file ; model . isImageChange = true ; let…" at bounding box center [268, 147] width 484 height 216
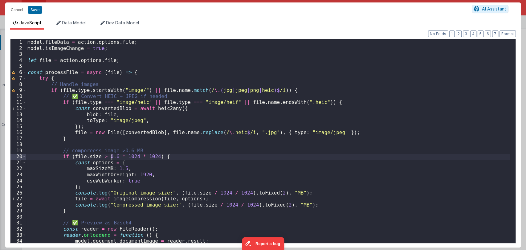
click at [121, 167] on div "model . fileData = action . options . file ; model . isImageChange = true ; let…" at bounding box center [268, 147] width 484 height 216
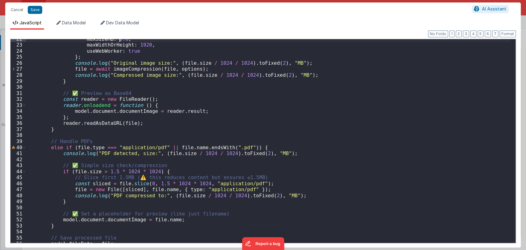
scroll to position [130, 0]
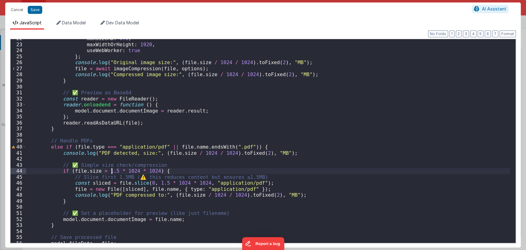
click at [113, 171] on div "maxSizeMB : 0.6 , maxWidthOrHeight : 1920 , useWebWorker : true } ; console . l…" at bounding box center [268, 143] width 484 height 216
click at [157, 183] on div "maxSizeMB : 0.6 , maxWidthOrHeight : 1920 , useWebWorker : true } ; console . l…" at bounding box center [268, 143] width 484 height 216
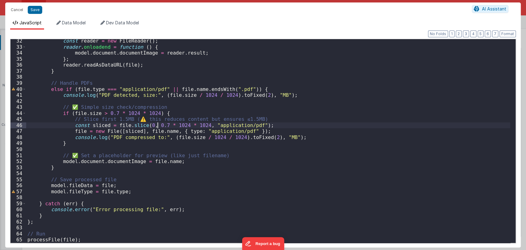
scroll to position [188, 0]
drag, startPoint x: 146, startPoint y: 121, endPoint x: 131, endPoint y: 121, distance: 14.8
click at [131, 121] on div "const reader = new FileReader ( ) ; reader . onloadend = function ( ) { model .…" at bounding box center [268, 146] width 484 height 216
drag, startPoint x: 79, startPoint y: 108, endPoint x: 69, endPoint y: 109, distance: 9.9
click at [69, 109] on div "const reader = new FileReader ( ) ; reader . onloadend = function ( ) { model .…" at bounding box center [268, 146] width 484 height 216
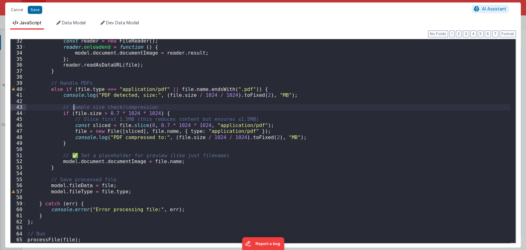
click at [156, 110] on div "const reader = new FileReader ( ) ; reader . onloadend = function ( ) { model .…" at bounding box center [268, 146] width 484 height 216
click at [155, 107] on div "const reader = new FileReader ( ) ; reader . onloadend = function ( ) { model .…" at bounding box center [268, 146] width 484 height 216
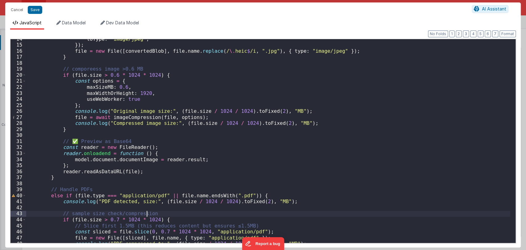
scroll to position [0, 0]
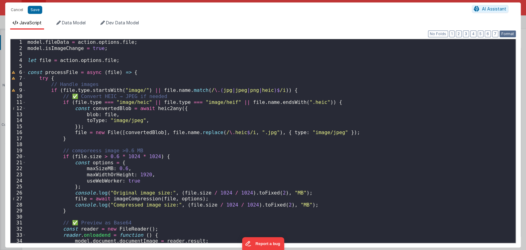
click at [513, 33] on button "Format" at bounding box center [508, 34] width 16 height 7
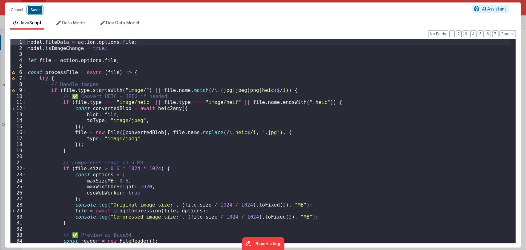
click at [35, 12] on button "Save" at bounding box center [35, 10] width 14 height 8
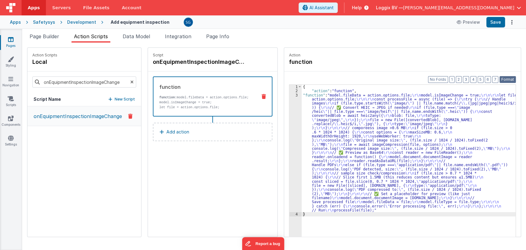
click at [503, 78] on button "Format" at bounding box center [508, 79] width 16 height 7
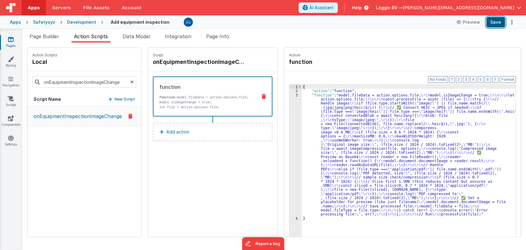
click at [495, 25] on button "Save" at bounding box center [496, 22] width 19 height 10
click at [296, 95] on div "3" at bounding box center [296, 154] width 12 height 123
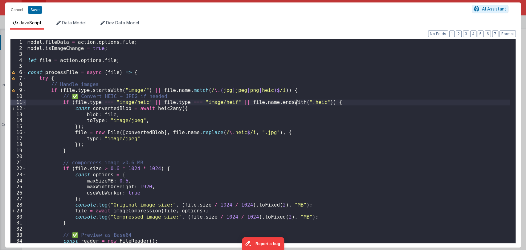
click at [224, 131] on div "model . fileData = action . options . file ; model . isImageChange = true ; let…" at bounding box center [268, 147] width 484 height 216
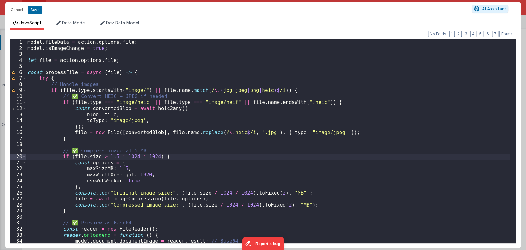
click at [113, 156] on div "model . fileData = action . options . file ; model . isImageChange = true ; let…" at bounding box center [268, 147] width 484 height 216
click at [118, 168] on div "model . fileData = action . options . file ; model . isImageChange = true ; let…" at bounding box center [268, 147] width 484 height 216
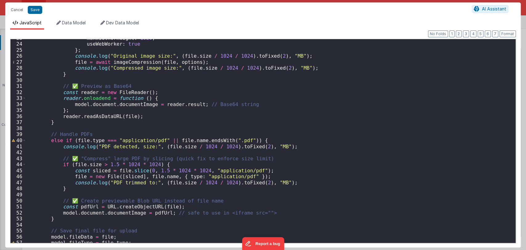
scroll to position [137, 0]
click at [110, 164] on div "maxWidthOrHeight : 1920 , useWebWorker : true } ; console . log ( "Original ima…" at bounding box center [268, 143] width 484 height 216
click at [157, 169] on div "maxWidthOrHeight : 1920 , useWebWorker : true } ; console . log ( "Original ima…" at bounding box center [268, 143] width 484 height 216
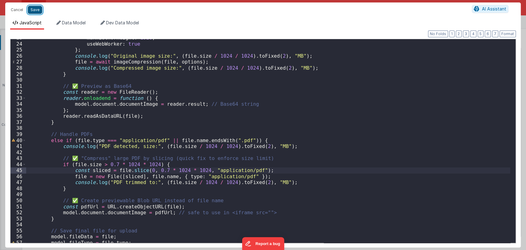
click at [38, 12] on button "Save" at bounding box center [35, 10] width 14 height 8
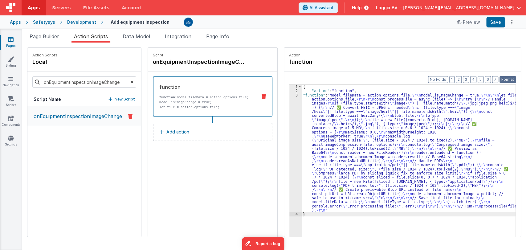
click at [503, 78] on button "Format" at bounding box center [508, 79] width 16 height 7
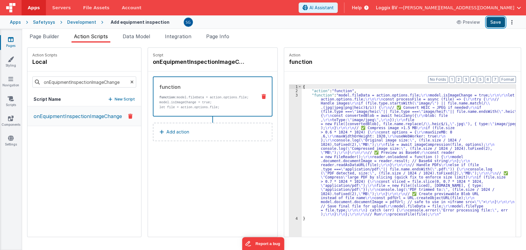
click at [494, 23] on button "Save" at bounding box center [496, 22] width 19 height 10
click at [185, 177] on div "Script onEquipmentInspectionImageChange function function: model.fileData = act…" at bounding box center [212, 142] width 129 height 189
click at [319, 113] on div "{ "action" : "function" , "function" : "model.fileData = action.options.file; \…" at bounding box center [409, 174] width 215 height 179
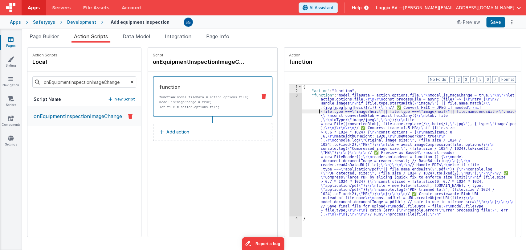
click at [296, 94] on div "3" at bounding box center [296, 154] width 12 height 123
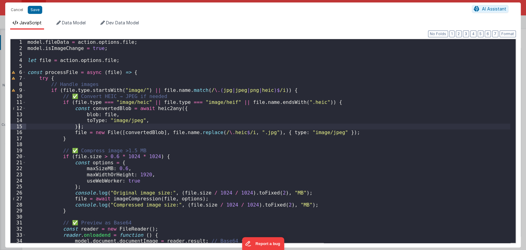
click at [272, 127] on div "model . fileData = action . options . file ; model . isImageChange = true ; let…" at bounding box center [268, 147] width 484 height 216
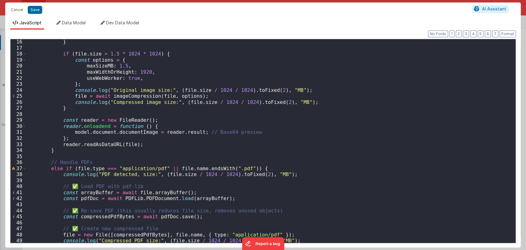
scroll to position [0, 0]
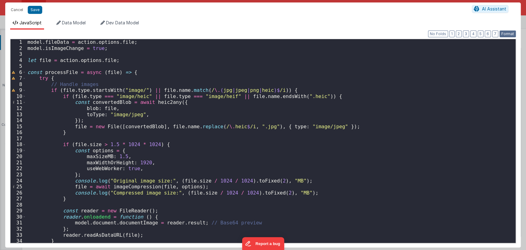
click at [511, 32] on button "Format" at bounding box center [508, 34] width 16 height 7
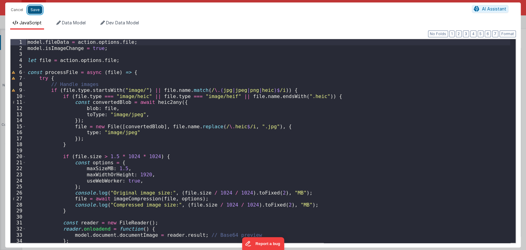
click at [32, 8] on button "Save" at bounding box center [35, 10] width 14 height 8
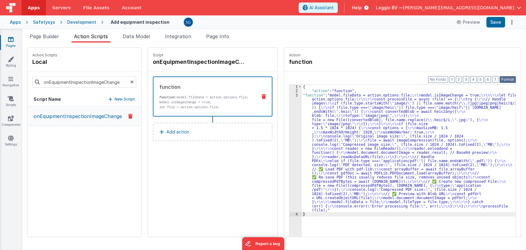
click at [508, 77] on button "Format" at bounding box center [508, 79] width 16 height 7
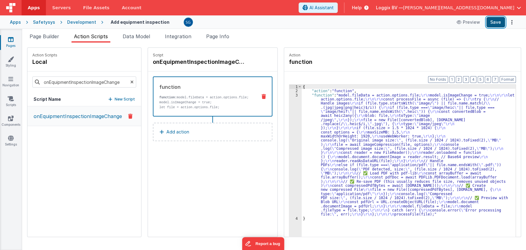
click at [493, 24] on button "Save" at bounding box center [496, 22] width 19 height 10
click at [495, 23] on button "Save" at bounding box center [496, 22] width 19 height 10
click at [11, 140] on icon at bounding box center [11, 138] width 6 height 6
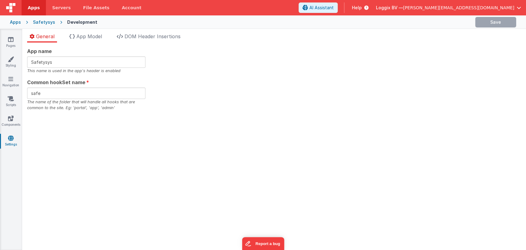
click at [151, 30] on div "General App Model DOM Header Insertions App name Safetysys This name is used in…" at bounding box center [274, 139] width 504 height 221
click at [150, 35] on span "DOM Header Insertions" at bounding box center [153, 36] width 56 height 6
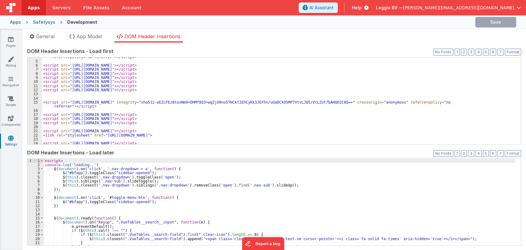
scroll to position [18, 0]
click at [236, 88] on div "< script src = "[URL][DOMAIN_NAME]" integrity = "sha512-GsLlZN/3F2ErC5ifS5Qtgpi…" at bounding box center [279, 101] width 474 height 99
click at [234, 91] on div "< script src = "[URL][DOMAIN_NAME]" integrity = "sha512-GsLlZN/3F2ErC5ifS5Qtgpi…" at bounding box center [279, 101] width 474 height 99
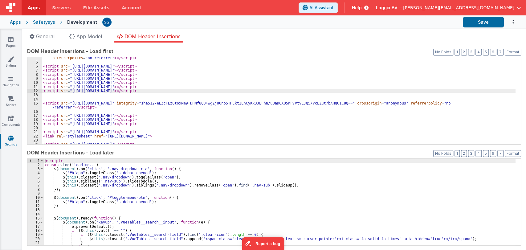
click at [234, 91] on div "< script src = "[URL][DOMAIN_NAME]" integrity = "sha512-GsLlZN/3F2ErC5ifS5Qtgpi…" at bounding box center [279, 101] width 474 height 99
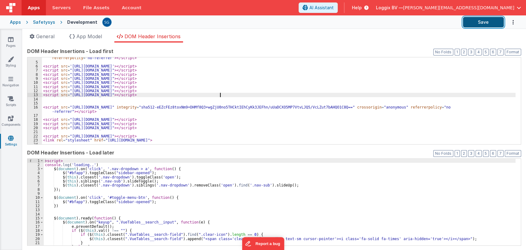
click at [481, 24] on button "Save" at bounding box center [483, 22] width 41 height 10
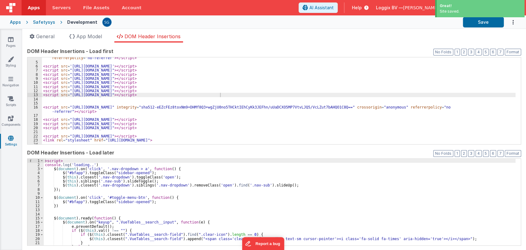
click at [247, 121] on div "< script src = "[URL][DOMAIN_NAME]" integrity = "sha512-GsLlZN/3F2ErC5ifS5Qtgpi…" at bounding box center [279, 101] width 474 height 99
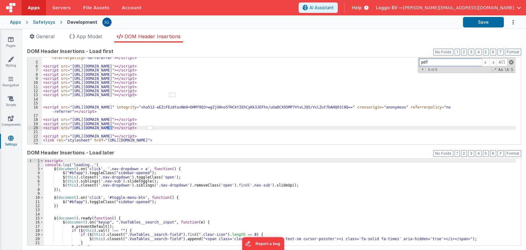
click at [509, 63] on span at bounding box center [511, 62] width 4 height 4
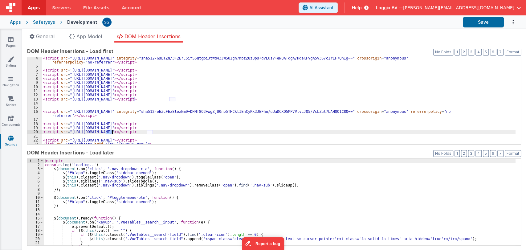
scroll to position [13, 0]
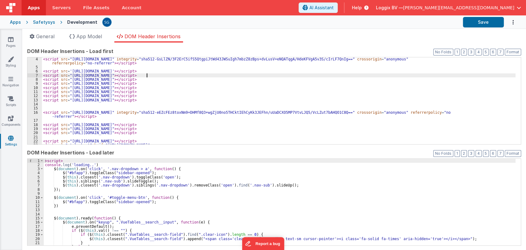
click at [434, 77] on div "< script src = "[URL][DOMAIN_NAME]" integrity = "sha512-GsLlZN/3F2ErC5ifS5Qtgpi…" at bounding box center [279, 106] width 474 height 99
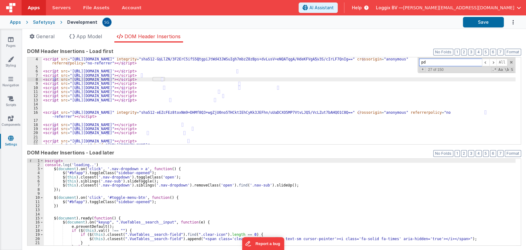
type input "pdf"
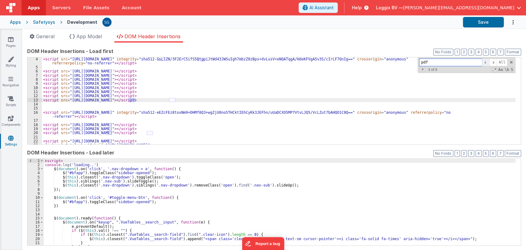
click at [482, 63] on span at bounding box center [485, 63] width 7 height 8
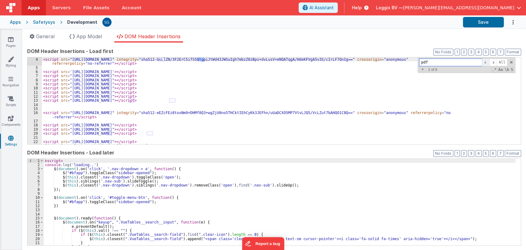
click at [482, 62] on span at bounding box center [485, 63] width 7 height 8
click at [490, 61] on span at bounding box center [493, 63] width 7 height 8
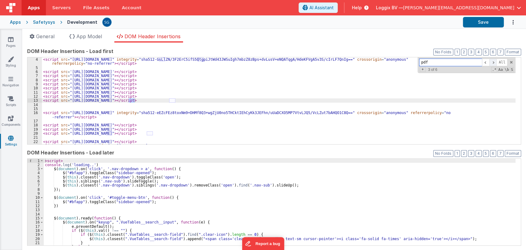
click at [490, 61] on span at bounding box center [493, 63] width 7 height 8
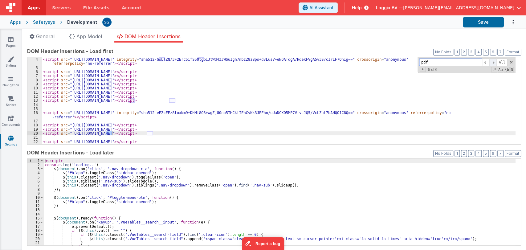
click at [490, 61] on span at bounding box center [493, 63] width 7 height 8
click at [495, 21] on button "Save" at bounding box center [483, 22] width 41 height 10
click at [509, 61] on span at bounding box center [511, 62] width 4 height 4
